Goal: Task Accomplishment & Management: Complete application form

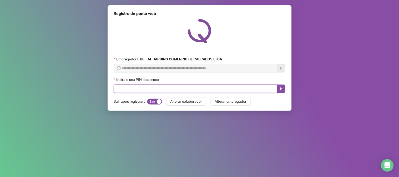
click at [137, 89] on input "text" at bounding box center [195, 89] width 163 height 8
click at [282, 91] on icon "caret-right" at bounding box center [281, 89] width 4 height 4
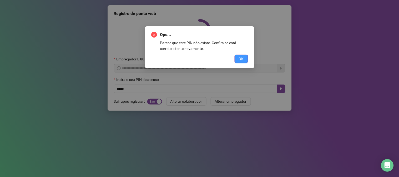
click at [242, 59] on span "OK" at bounding box center [241, 59] width 5 height 6
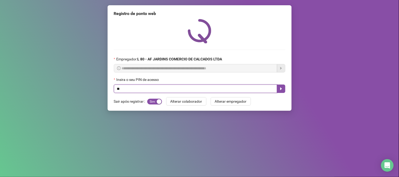
type input "*"
type input "*****"
click at [282, 90] on icon "caret-right" at bounding box center [281, 89] width 4 height 4
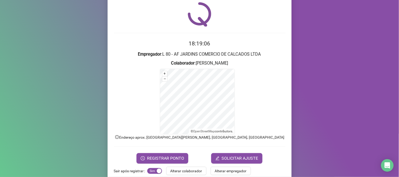
scroll to position [26, 0]
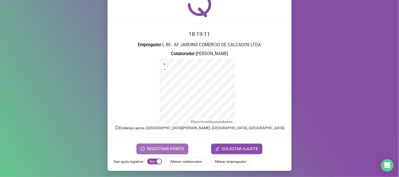
click at [165, 148] on span "REGISTRAR PONTO" at bounding box center [165, 149] width 37 height 6
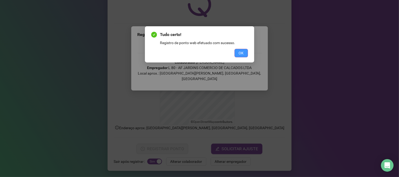
click at [242, 53] on span "OK" at bounding box center [241, 53] width 5 height 6
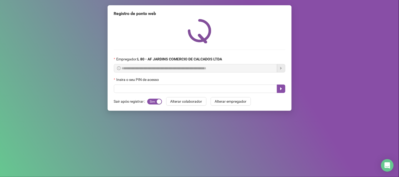
scroll to position [0, 0]
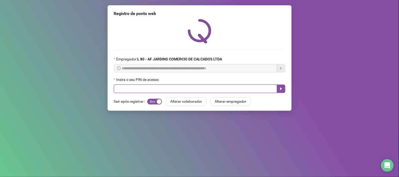
click at [159, 91] on input "text" at bounding box center [195, 89] width 163 height 8
type input "*****"
click at [281, 90] on icon "caret-right" at bounding box center [281, 89] width 2 height 3
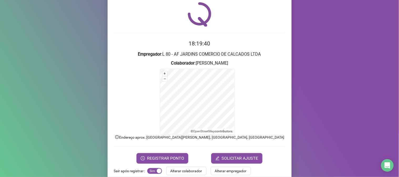
scroll to position [26, 0]
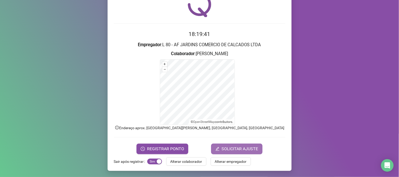
click at [232, 150] on span "SOLICITAR AJUSTE" at bounding box center [240, 149] width 37 height 6
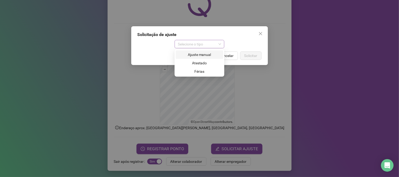
click at [219, 45] on span "Selecione o tipo" at bounding box center [199, 44] width 43 height 8
click at [205, 54] on div "Ajuste manual" at bounding box center [199, 55] width 41 height 6
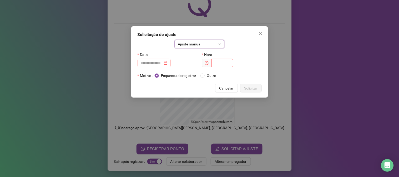
click at [167, 63] on div at bounding box center [154, 63] width 27 height 6
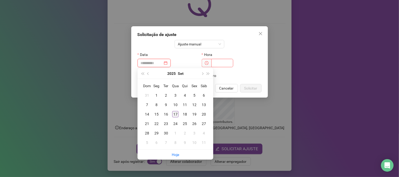
type input "**********"
click at [175, 116] on div "17" at bounding box center [175, 114] width 6 height 6
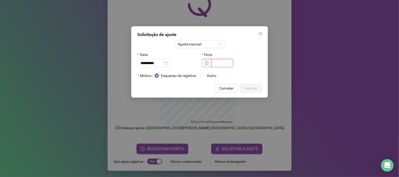
click at [216, 62] on input "text" at bounding box center [222, 63] width 22 height 8
type input "*****"
click at [251, 87] on span "Solicitar" at bounding box center [250, 88] width 13 height 6
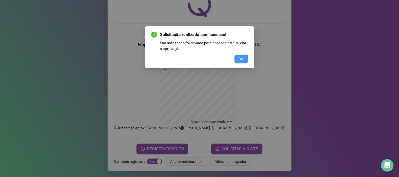
click at [240, 59] on span "OK" at bounding box center [241, 59] width 5 height 6
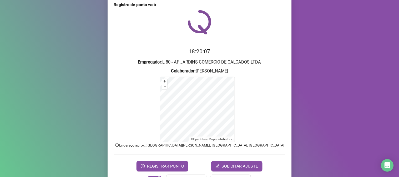
scroll to position [0, 0]
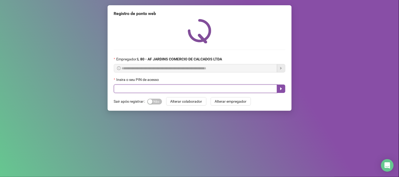
click at [161, 90] on input "text" at bounding box center [195, 89] width 163 height 8
type input "*****"
click at [281, 89] on icon "caret-right" at bounding box center [281, 89] width 4 height 4
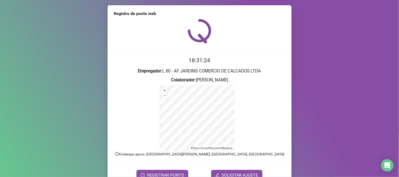
scroll to position [26, 0]
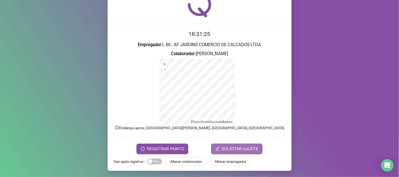
click at [239, 148] on span "SOLICITAR AJUSTE" at bounding box center [240, 149] width 37 height 6
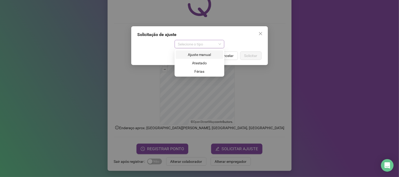
click at [208, 46] on span "Selecione o tipo" at bounding box center [199, 44] width 43 height 8
click at [203, 54] on div "Ajuste manual" at bounding box center [199, 55] width 41 height 6
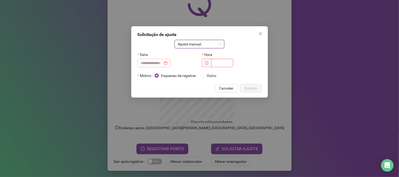
click at [167, 63] on div at bounding box center [154, 63] width 27 height 6
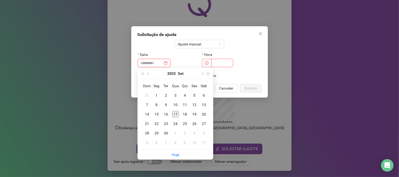
type input "**********"
click at [175, 114] on div "17" at bounding box center [175, 114] width 6 height 6
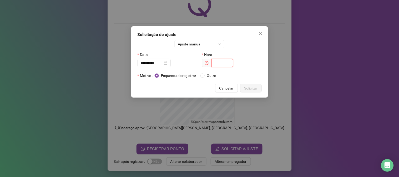
click at [214, 62] on input "text" at bounding box center [222, 63] width 22 height 8
type input "*****"
click at [252, 88] on span "Solicitar" at bounding box center [250, 88] width 13 height 6
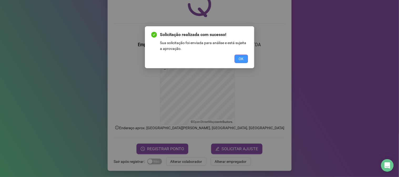
click at [237, 57] on button "OK" at bounding box center [240, 59] width 13 height 8
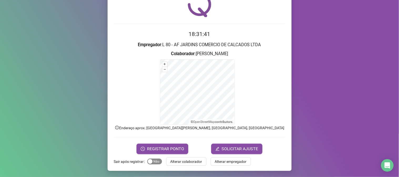
click at [148, 164] on div "button" at bounding box center [150, 161] width 5 height 5
click at [166, 147] on span "REGISTRAR PONTO" at bounding box center [165, 149] width 37 height 6
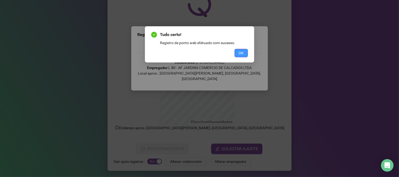
click at [240, 50] on span "OK" at bounding box center [241, 53] width 5 height 6
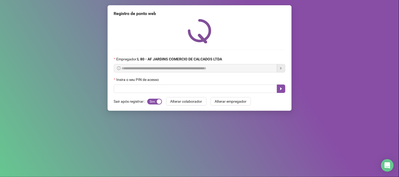
click at [251, 19] on div at bounding box center [199, 31] width 171 height 24
